Goal: Participate in discussion

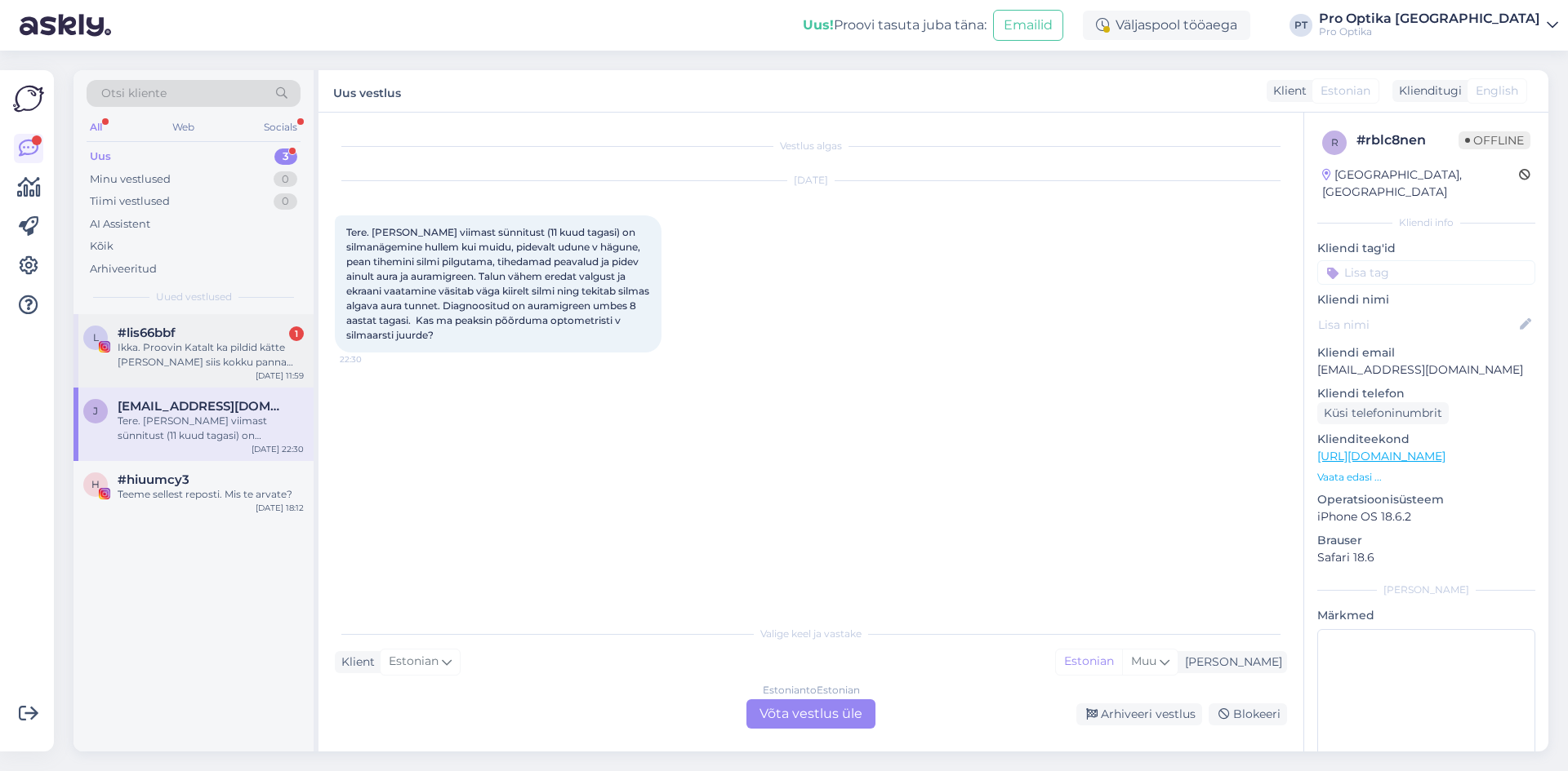
click at [140, 349] on div "Ikka. Proovin Katalt ka pildid kätte [PERSON_NAME] siis kokku panna miskit" at bounding box center [211, 355] width 186 height 30
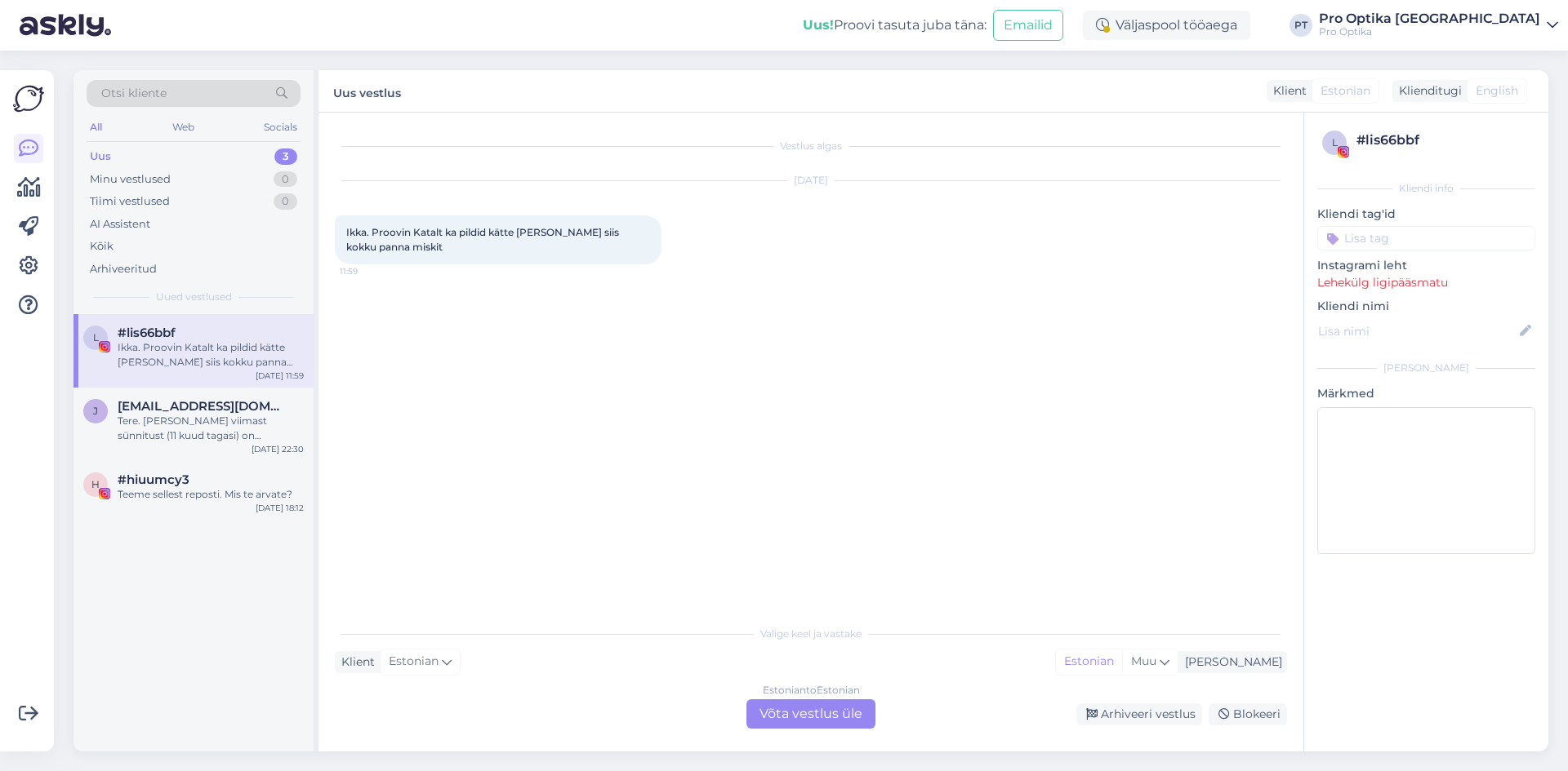
click at [817, 724] on div "Estonian to Estonian Võta vestlus üle" at bounding box center [811, 714] width 129 height 30
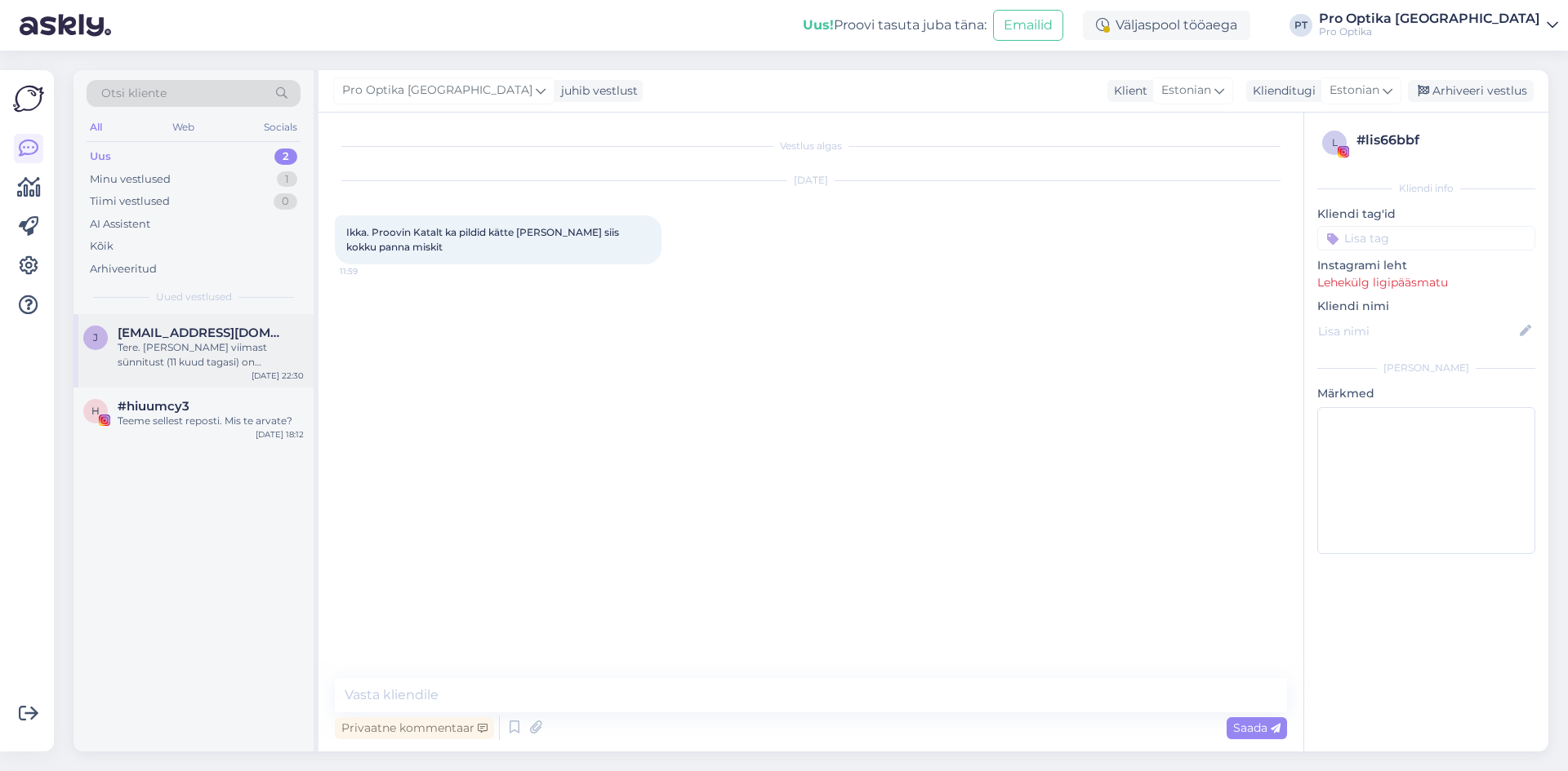
click at [222, 356] on div "Tere. [PERSON_NAME] viimast sünnitust (11 kuud tagasi) on silmanägemine hullem …" at bounding box center [211, 355] width 186 height 30
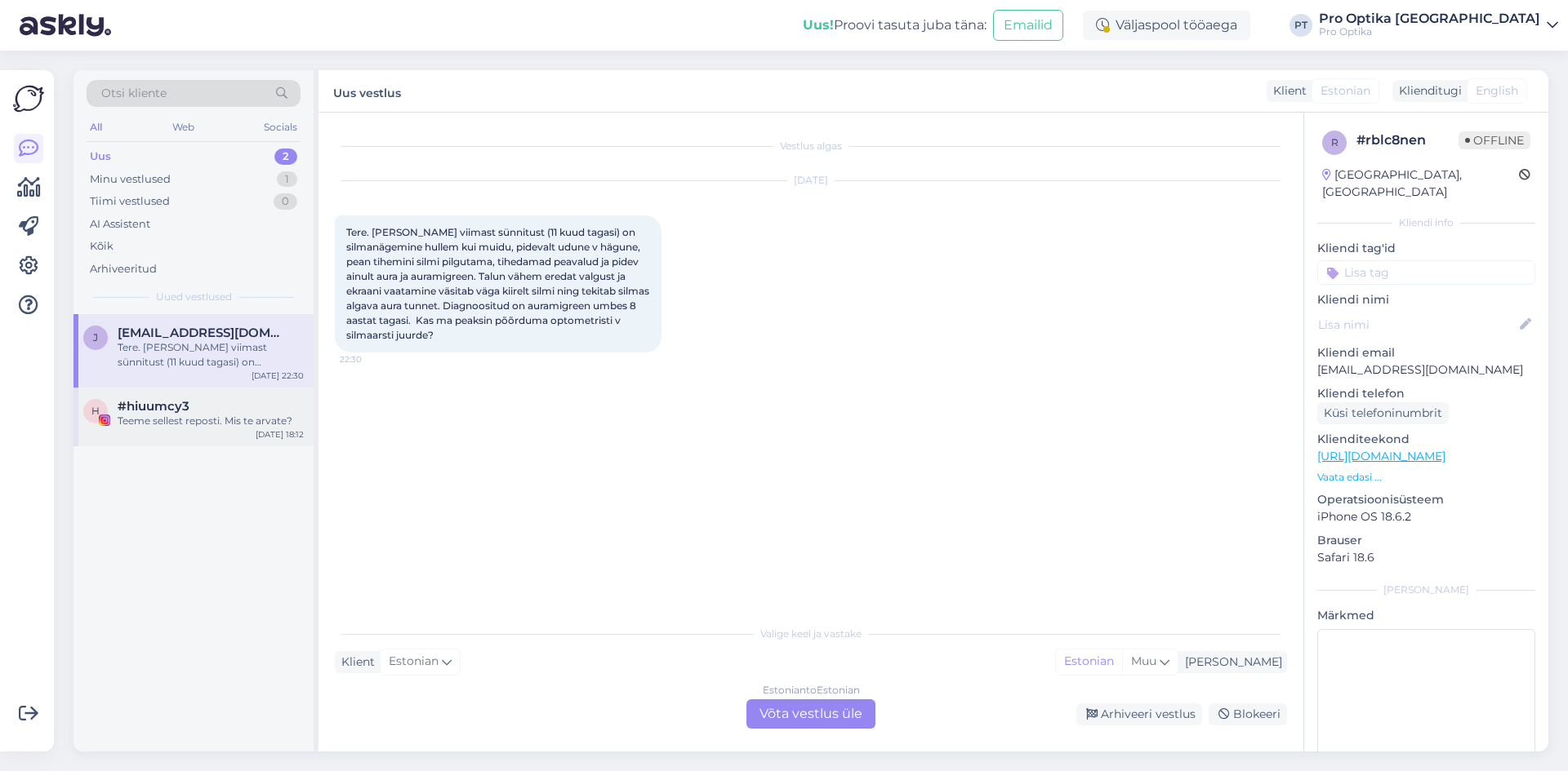
click at [197, 440] on div "h #hiuumcy3 Teeme sellest reposti. Mis te arvate? [DATE] 18:12" at bounding box center [193, 417] width 240 height 58
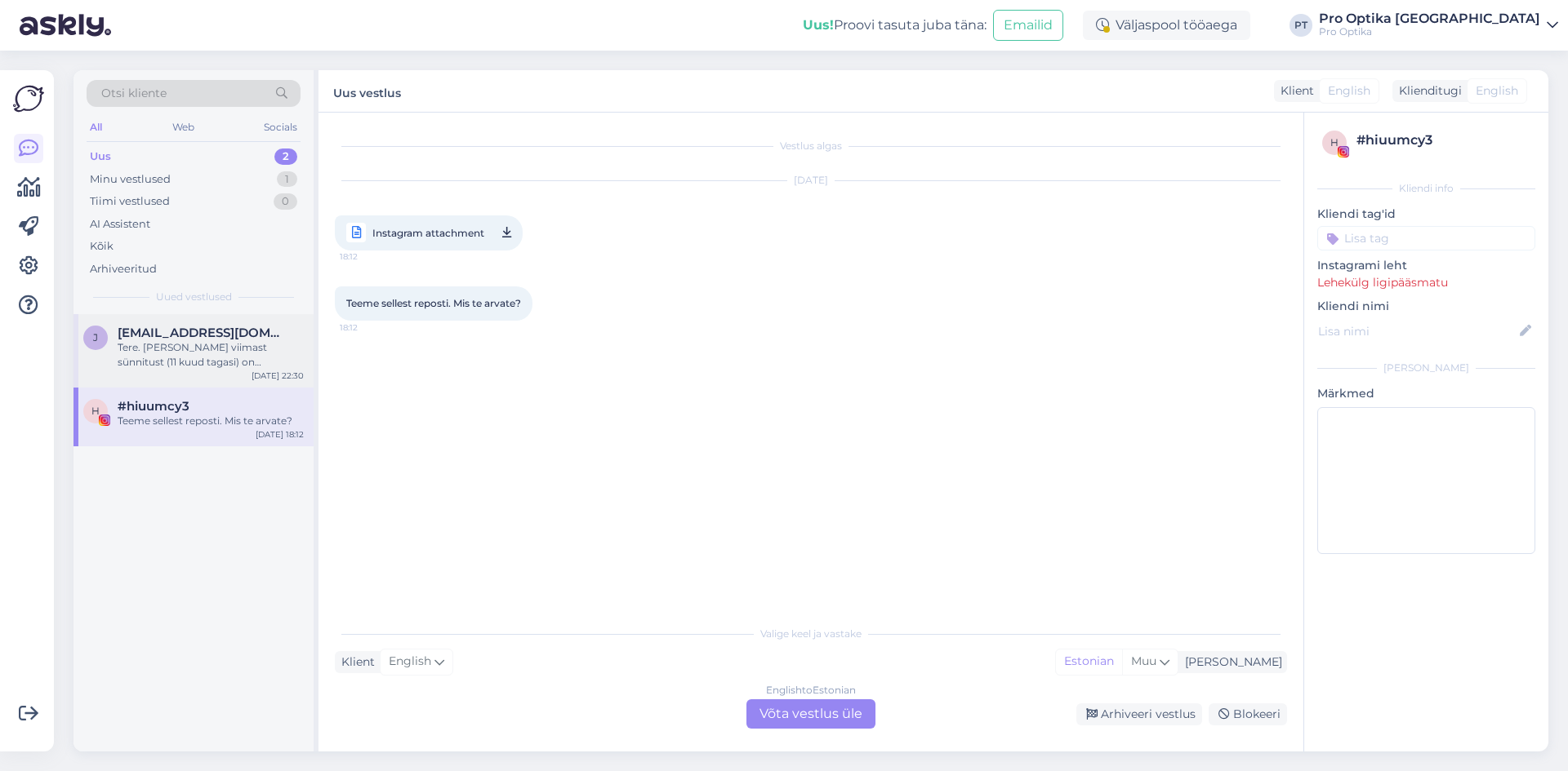
click at [236, 347] on div "Tere. [PERSON_NAME] viimast sünnitust (11 kuud tagasi) on silmanägemine hullem …" at bounding box center [211, 355] width 186 height 30
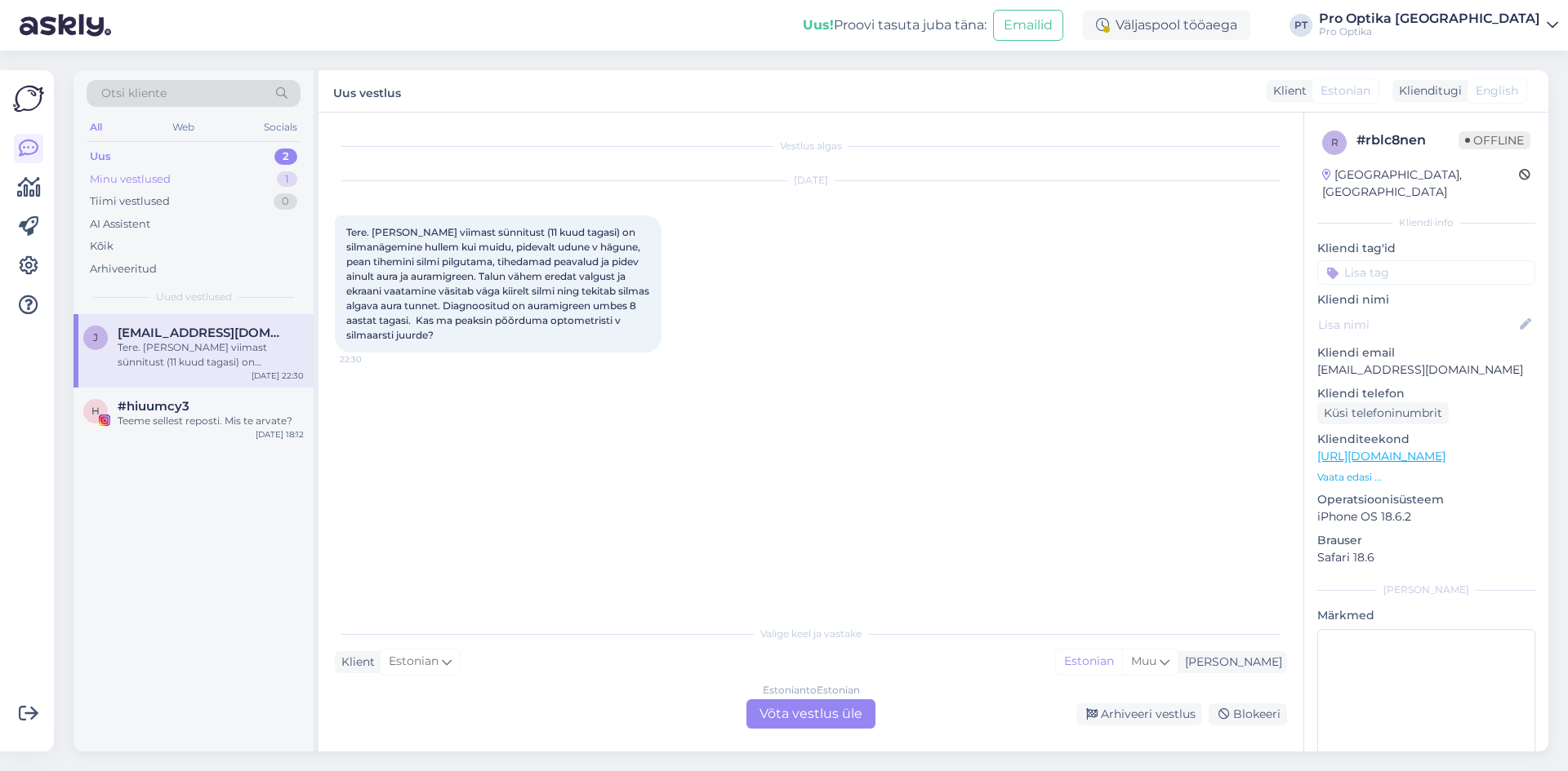
click at [205, 178] on div "Minu vestlused 1" at bounding box center [193, 179] width 214 height 23
click at [223, 365] on div "Ikka. Proovin Katalt ka pildid kätte [PERSON_NAME] siis kokku panna miskit" at bounding box center [211, 355] width 186 height 30
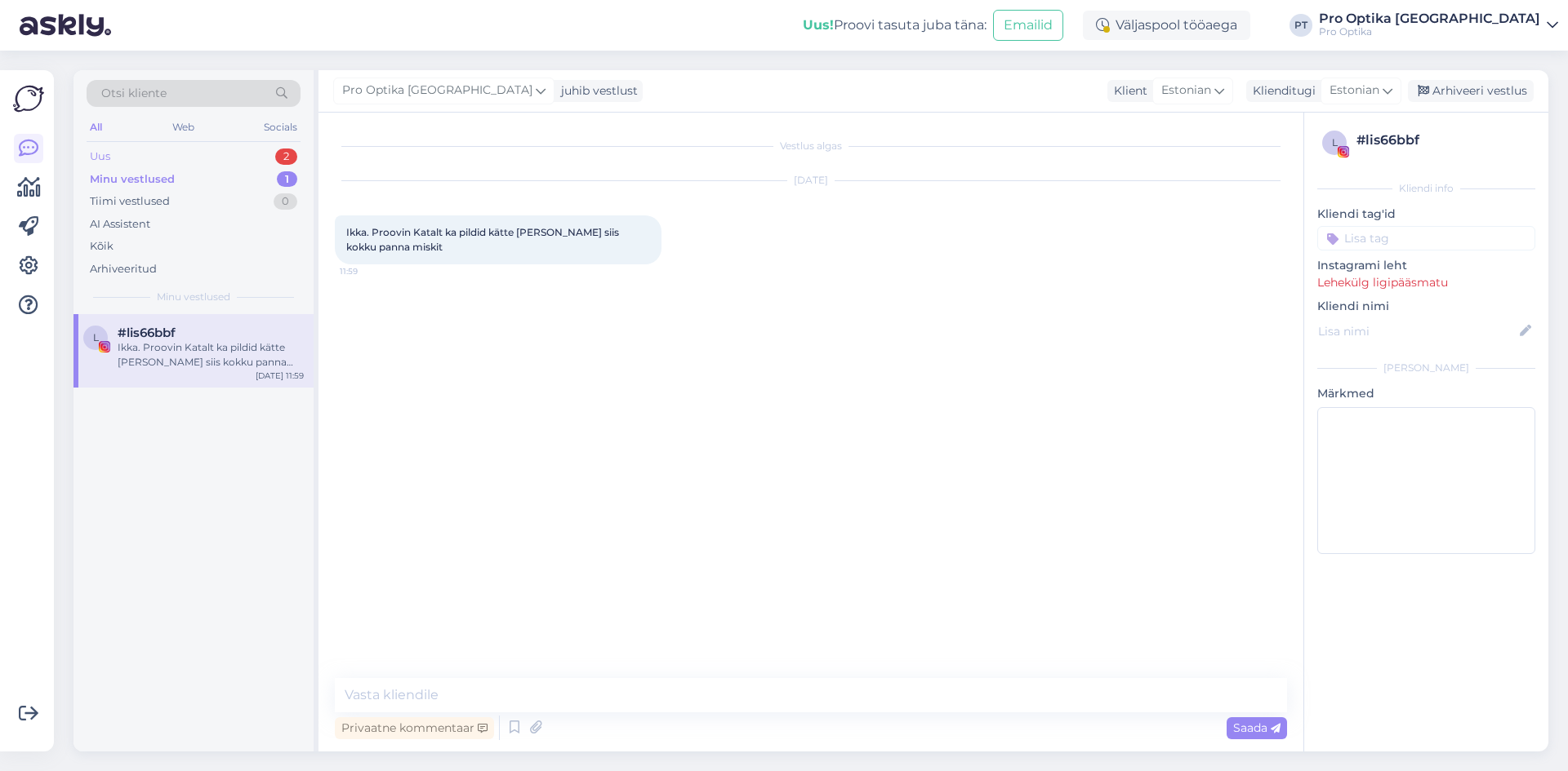
click at [136, 162] on div "Uus 2" at bounding box center [193, 156] width 214 height 23
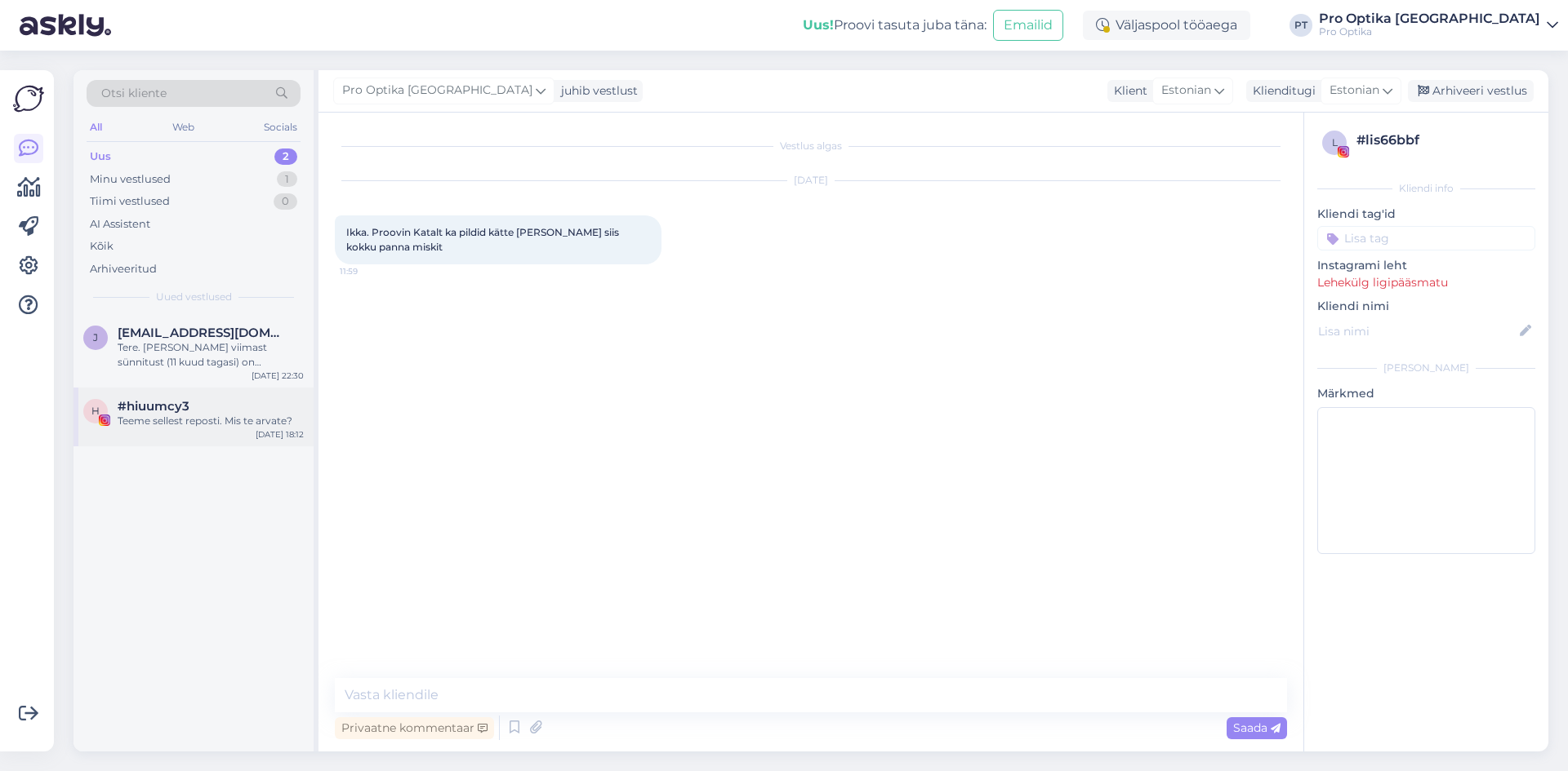
click at [178, 428] on div "Teeme sellest reposti. Mis te arvate?" at bounding box center [211, 420] width 186 height 14
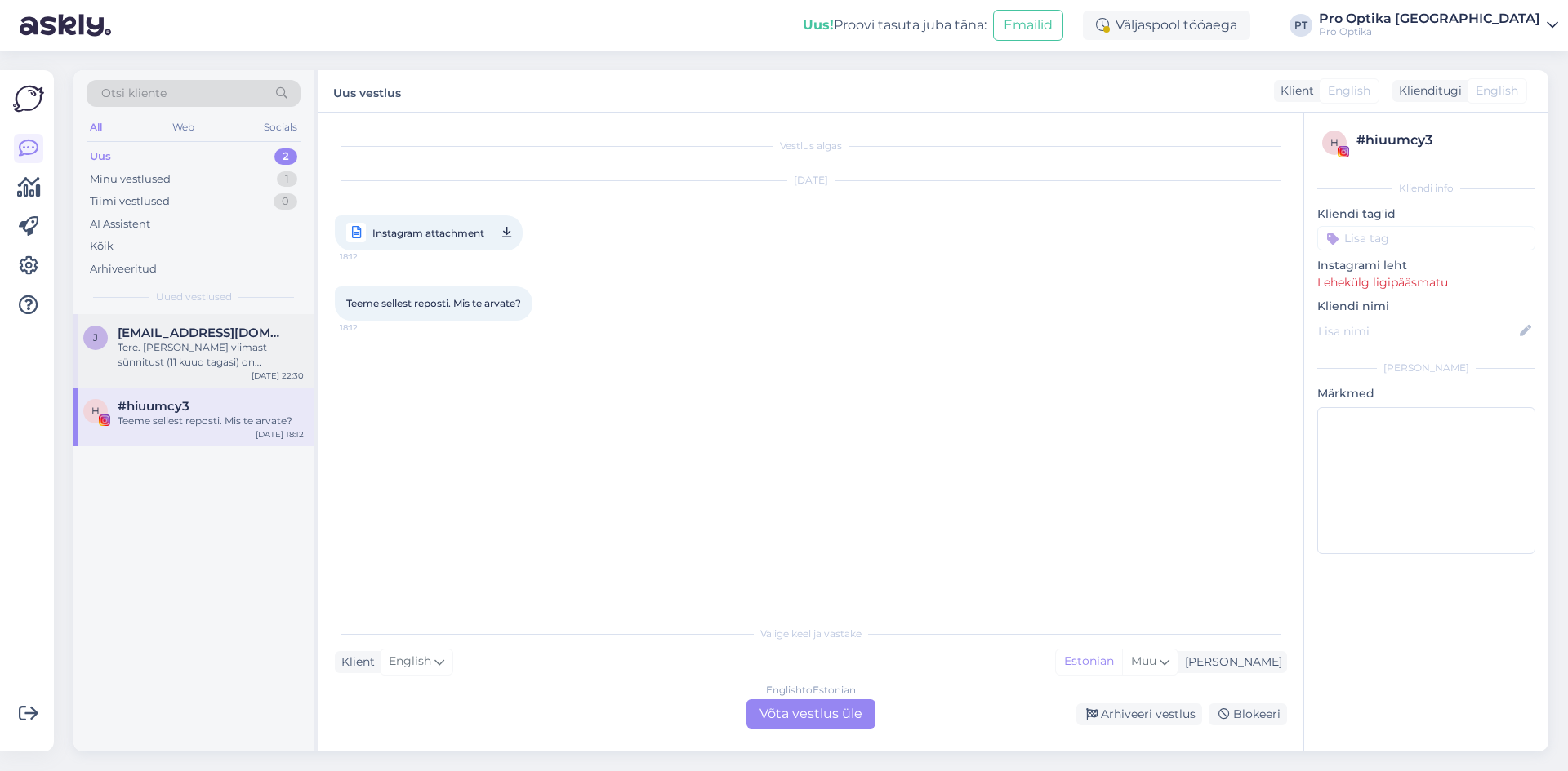
click at [237, 369] on div "[PERSON_NAME] [PERSON_NAME][EMAIL_ADDRESS][DOMAIN_NAME] Tere. [PERSON_NAME] vii…" at bounding box center [193, 351] width 240 height 74
